Goal: Navigation & Orientation: Find specific page/section

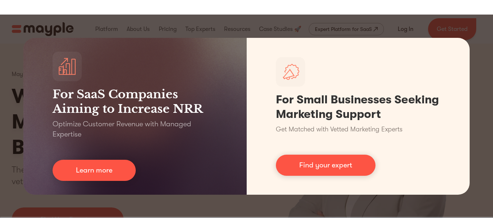
click at [362, 23] on div "For SaaS Companies Aiming to Increase NRR Optimize Customer Revenue with Manage…" at bounding box center [246, 117] width 493 height 204
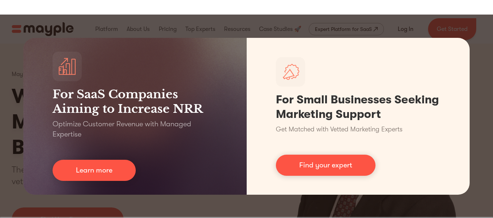
click at [341, 22] on div "For SaaS Companies Aiming to Increase NRR Optimize Customer Revenue with Manage…" at bounding box center [246, 117] width 493 height 204
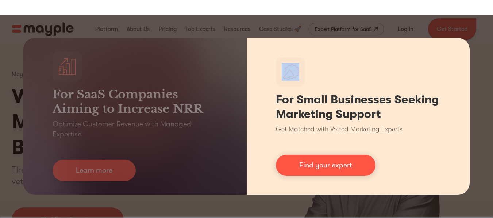
click at [291, 72] on img at bounding box center [290, 72] width 18 height 18
drag, startPoint x: 420, startPoint y: 112, endPoint x: 354, endPoint y: 167, distance: 86.5
click at [420, 112] on h1 "For Small Businesses Seeking Marketing Support" at bounding box center [358, 107] width 165 height 29
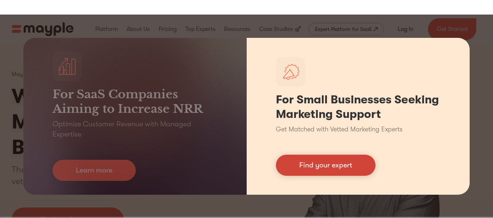
click at [350, 169] on link "Find your expert" at bounding box center [326, 165] width 100 height 21
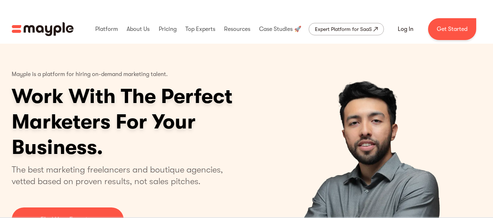
click at [291, 154] on img "1 of 4" at bounding box center [367, 145] width 182 height 203
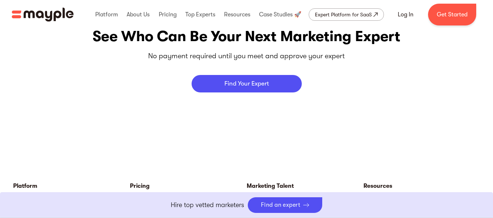
scroll to position [3101, 0]
